Goal: Information Seeking & Learning: Check status

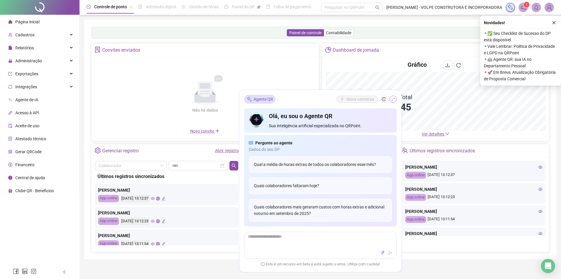
click at [393, 100] on icon "shrink" at bounding box center [394, 99] width 4 height 4
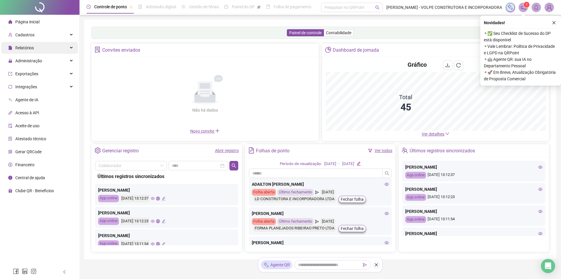
click at [59, 45] on div "Relatórios" at bounding box center [39, 48] width 77 height 12
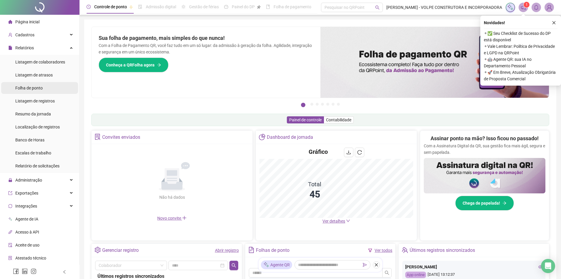
click at [44, 92] on li "Folha de ponto" at bounding box center [39, 88] width 77 height 12
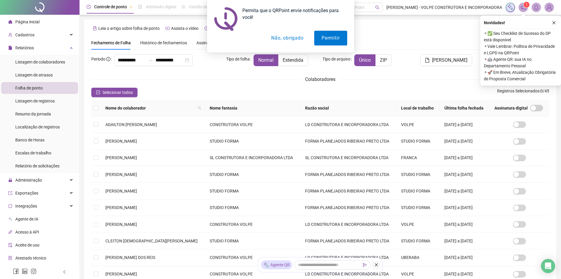
click at [299, 38] on button "Não, obrigado" at bounding box center [287, 38] width 47 height 15
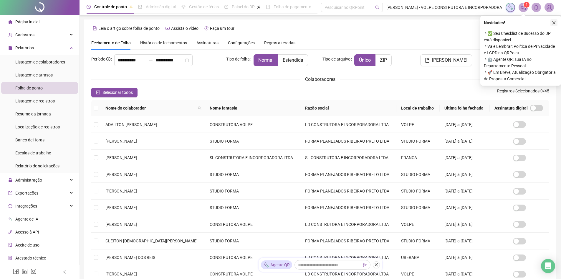
click at [554, 24] on icon "close" at bounding box center [554, 23] width 4 height 4
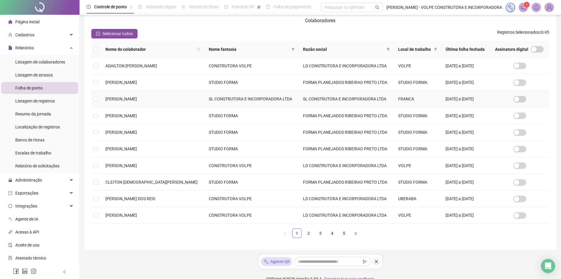
scroll to position [59, 0]
click at [243, 164] on td "CONSTRUTORA VOLPE" at bounding box center [251, 165] width 94 height 17
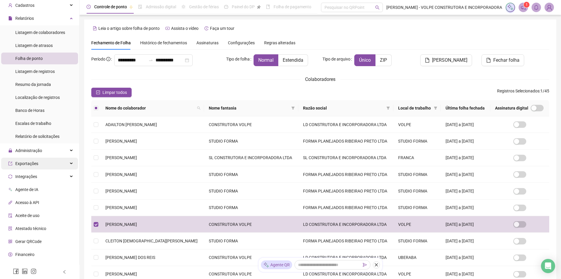
scroll to position [0, 0]
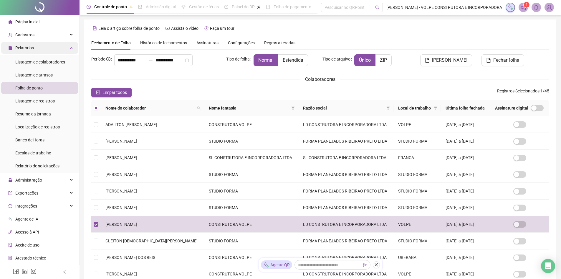
click at [62, 46] on div "Relatórios" at bounding box center [39, 48] width 77 height 12
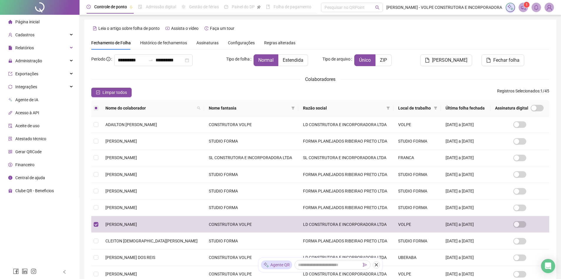
click at [40, 22] on li "Página inicial" at bounding box center [39, 22] width 77 height 12
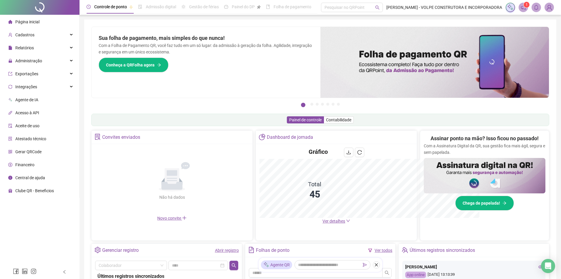
scroll to position [20, 0]
